Goal: Browse casually: Explore the website without a specific task or goal

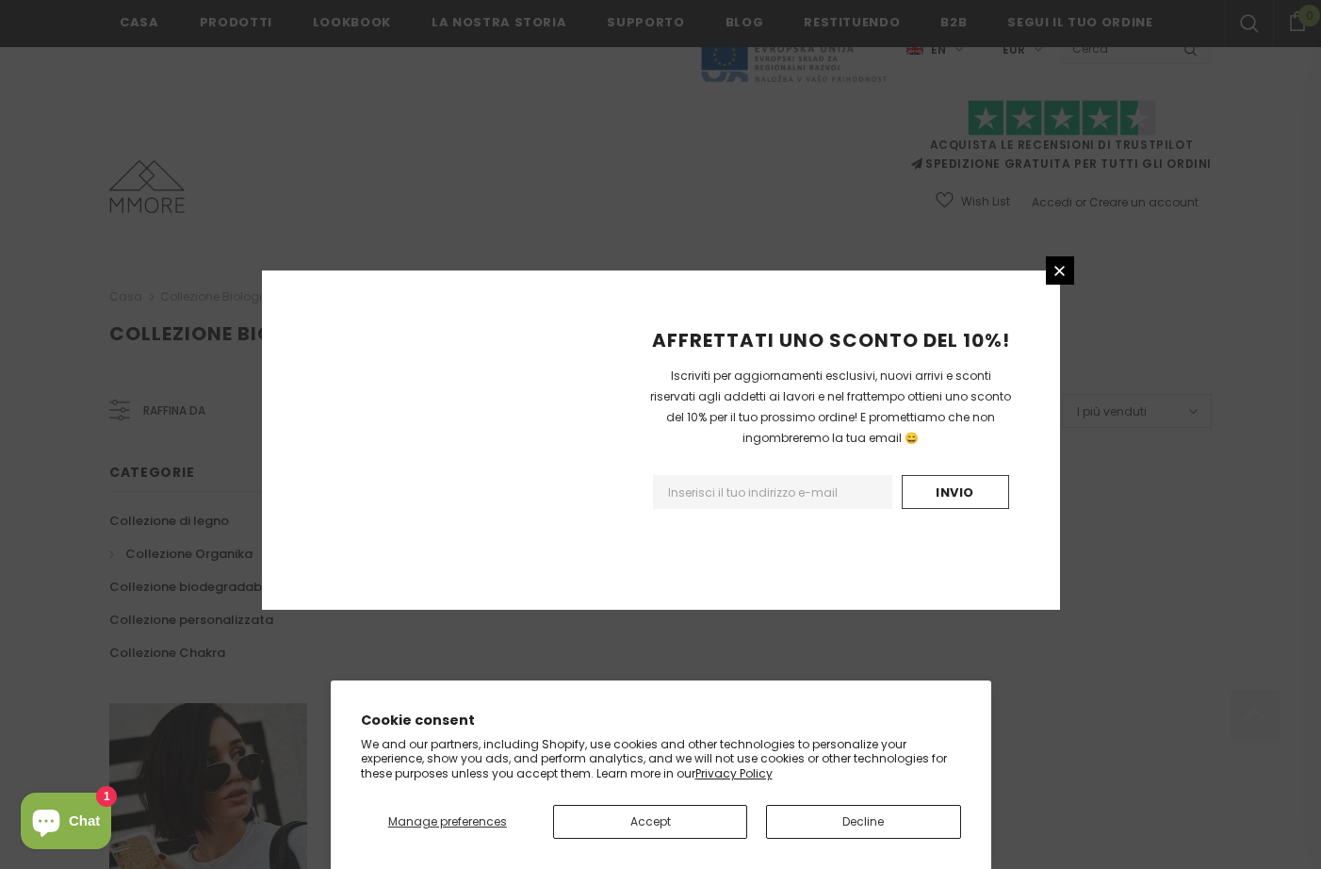
scroll to position [1063, 0]
